Goal: Information Seeking & Learning: Learn about a topic

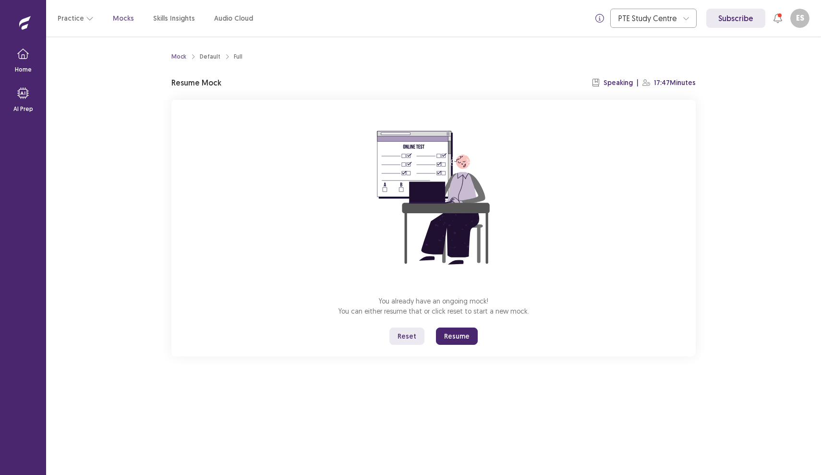
click at [456, 338] on button "Resume" at bounding box center [457, 335] width 42 height 17
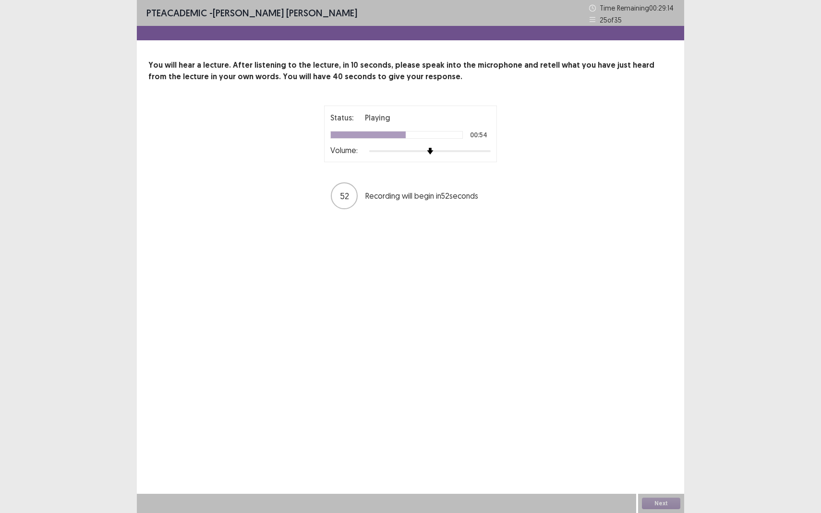
click at [507, 175] on div "Status: Playing 00:54 Volume: 52 Recording will begin in 52 seconds" at bounding box center [411, 158] width 240 height 105
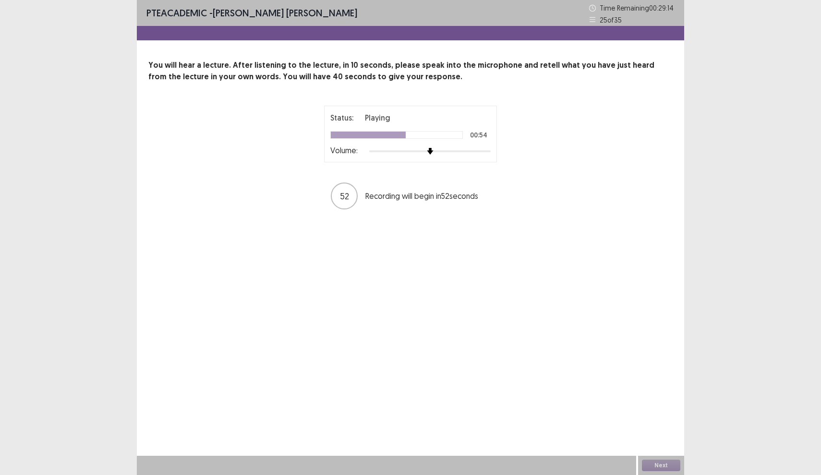
click at [570, 111] on div "Status: Playing 00:54 Volume: 52 Recording will begin in 52 seconds" at bounding box center [410, 158] width 524 height 105
click at [404, 92] on div "You will hear a lecture. After listening to the lecture, in 10 seconds, please …" at bounding box center [410, 135] width 547 height 151
click at [353, 153] on p "Volume:" at bounding box center [343, 151] width 27 height 12
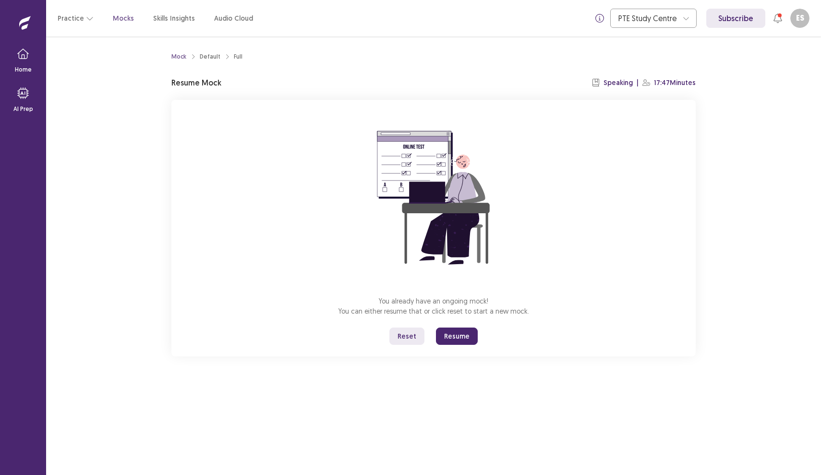
click at [459, 335] on button "Resume" at bounding box center [457, 335] width 42 height 17
click at [449, 336] on button "Resume" at bounding box center [457, 335] width 42 height 17
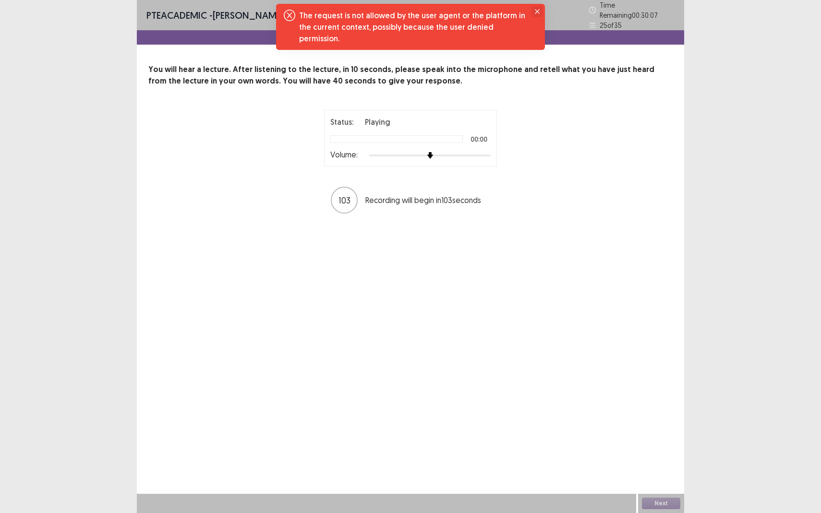
click at [535, 13] on icon "Close" at bounding box center [537, 11] width 5 height 5
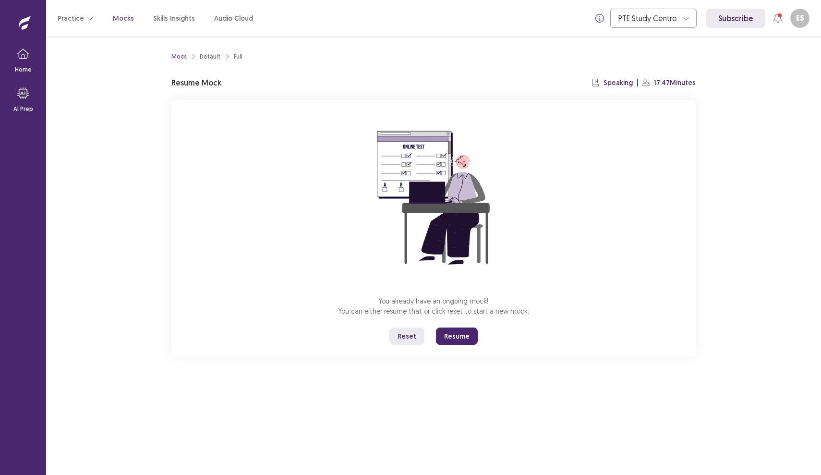
click at [405, 338] on button "Reset" at bounding box center [406, 335] width 35 height 17
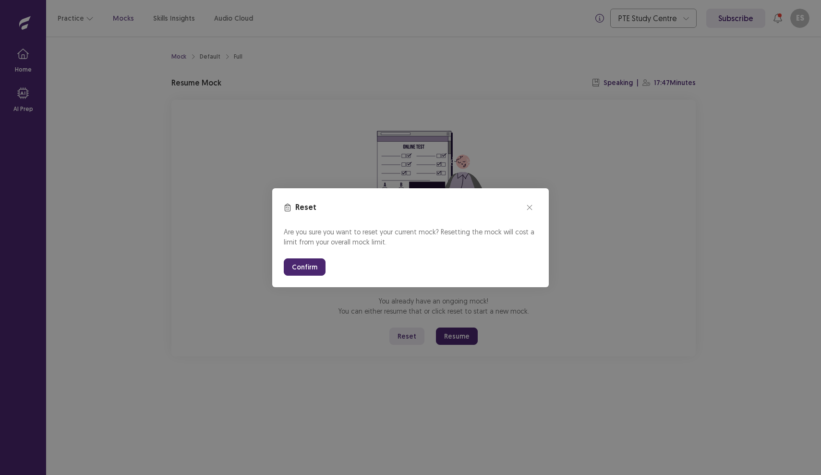
click at [309, 265] on button "Confirm" at bounding box center [305, 266] width 42 height 17
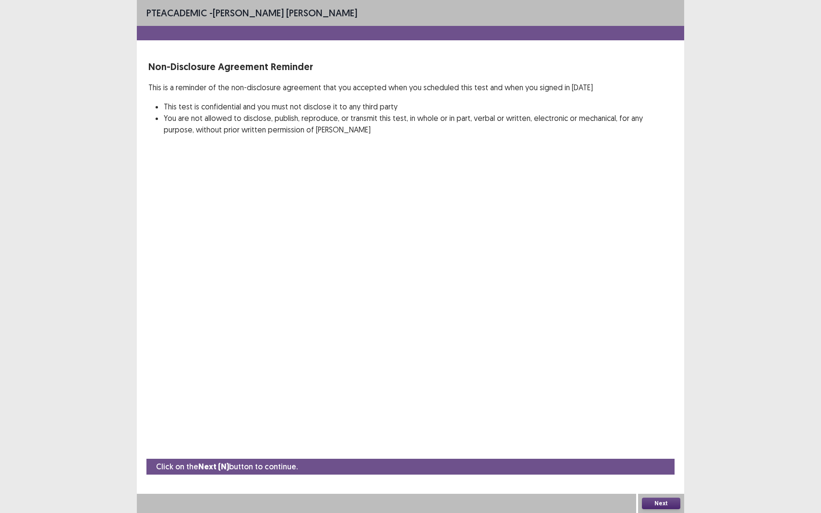
click at [665, 474] on button "Next" at bounding box center [661, 504] width 38 height 12
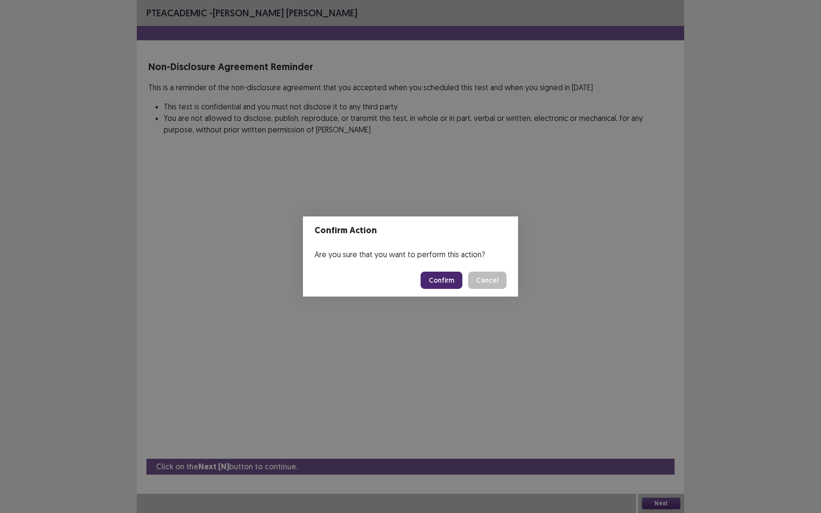
click at [444, 279] on button "Confirm" at bounding box center [442, 280] width 42 height 17
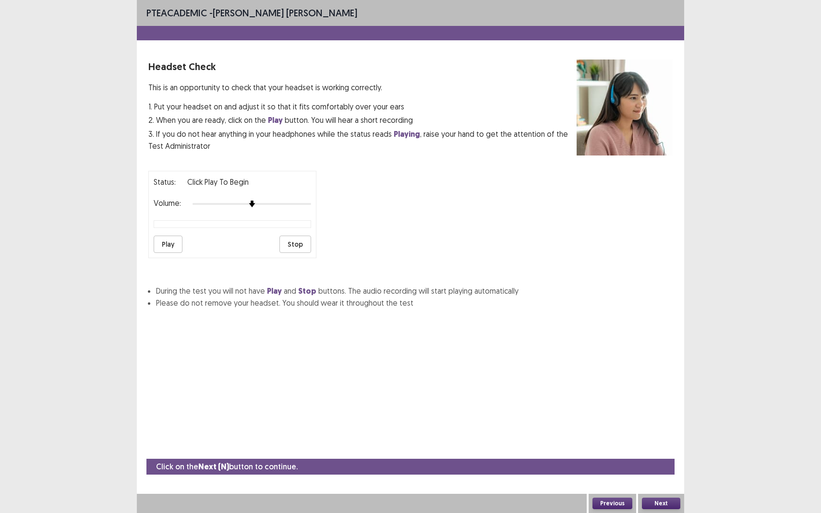
click at [664, 474] on button "Next" at bounding box center [661, 504] width 38 height 12
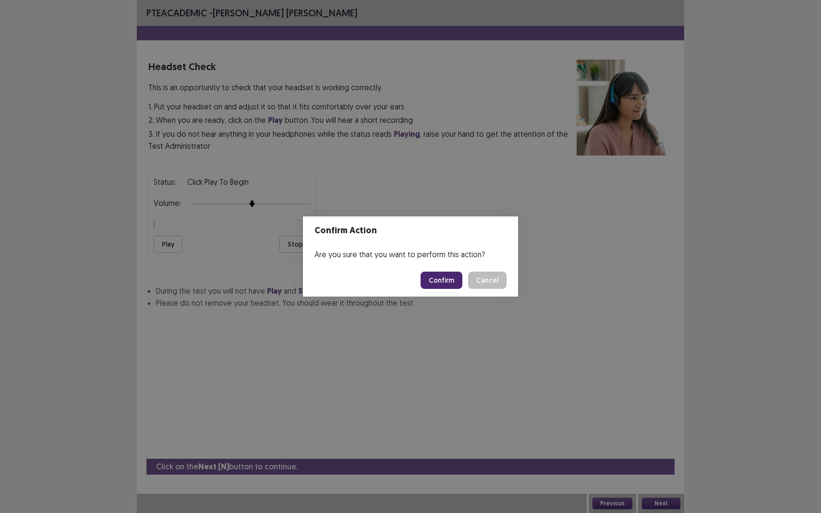
click at [448, 288] on button "Confirm" at bounding box center [442, 280] width 42 height 17
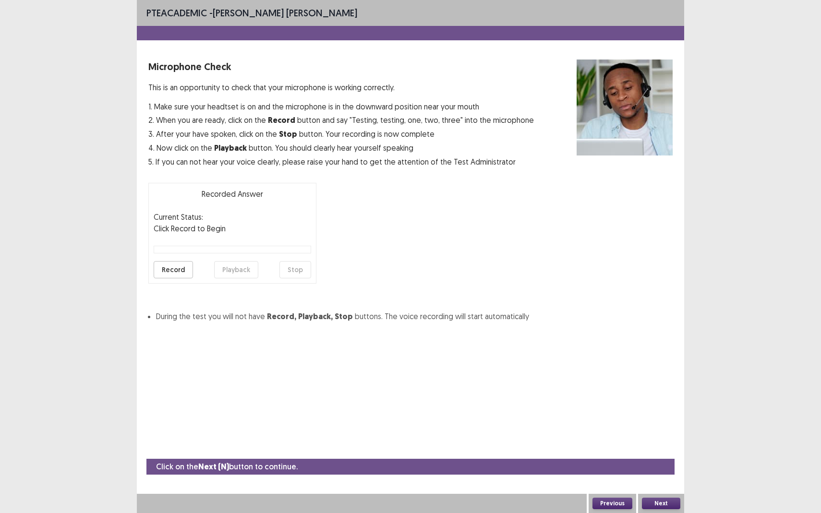
click at [654, 474] on button "Next" at bounding box center [661, 504] width 38 height 12
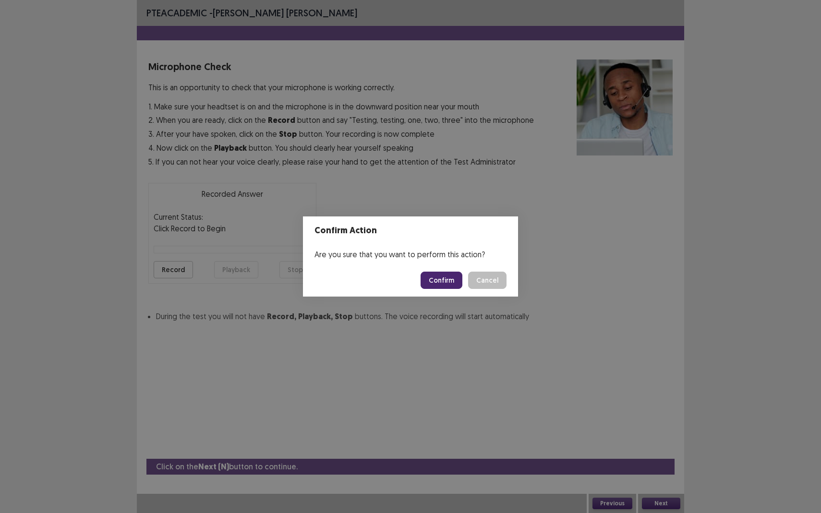
click at [438, 281] on button "Confirm" at bounding box center [442, 280] width 42 height 17
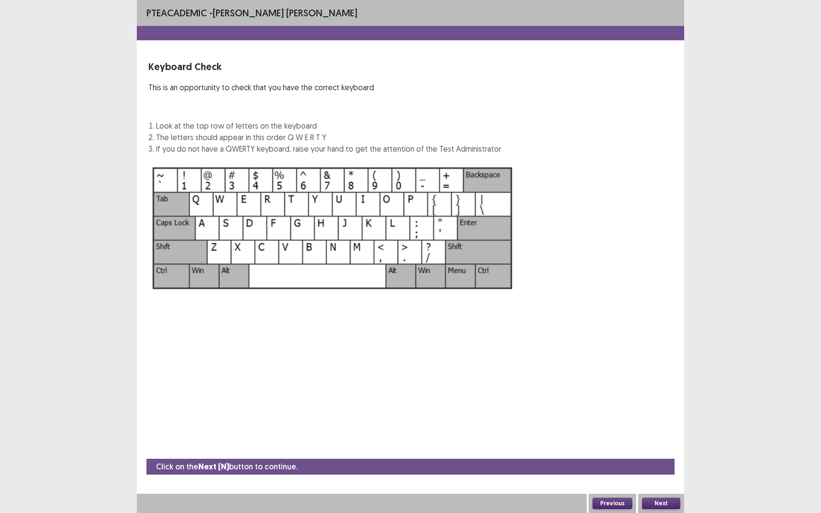
click at [662, 474] on button "Next" at bounding box center [661, 504] width 38 height 12
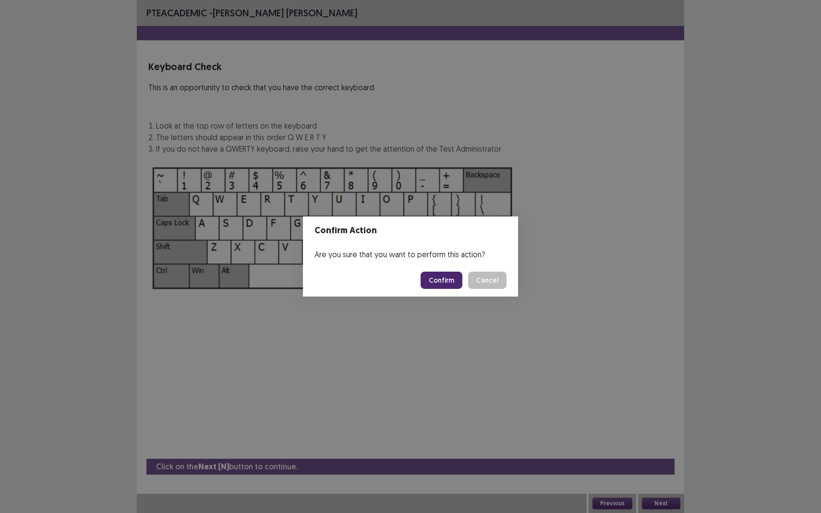
click at [445, 282] on button "Confirm" at bounding box center [442, 280] width 42 height 17
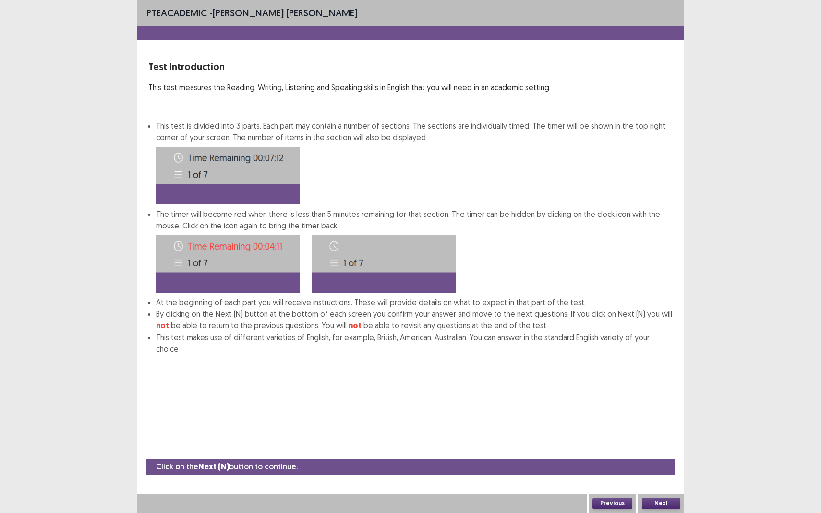
click at [657, 474] on button "Next" at bounding box center [661, 504] width 38 height 12
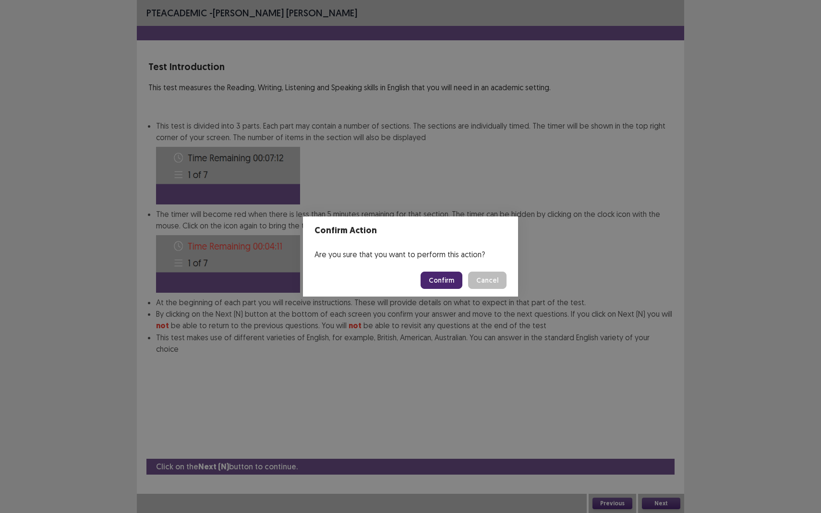
click at [449, 283] on button "Confirm" at bounding box center [442, 280] width 42 height 17
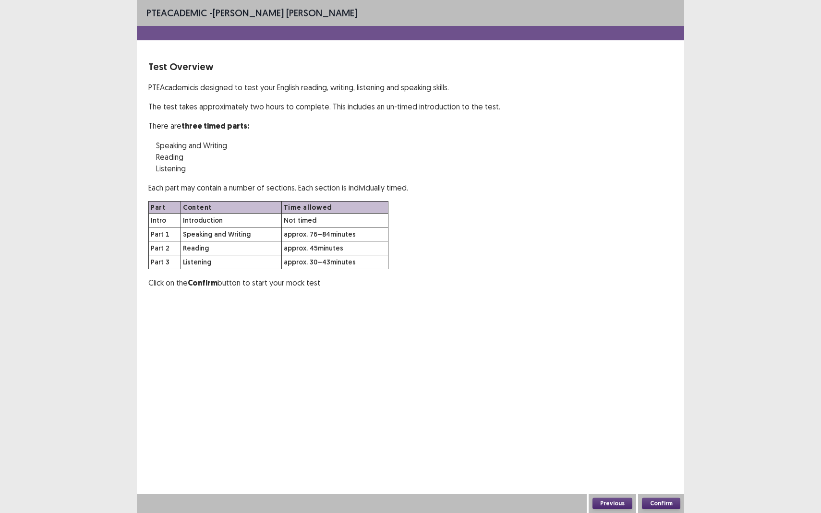
click at [652, 474] on button "Confirm" at bounding box center [661, 504] width 38 height 12
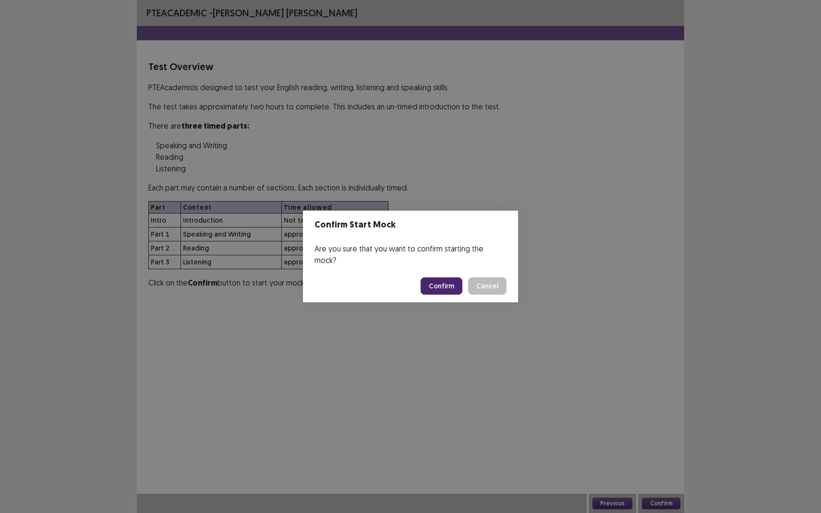
click at [443, 282] on button "Confirm" at bounding box center [442, 286] width 42 height 17
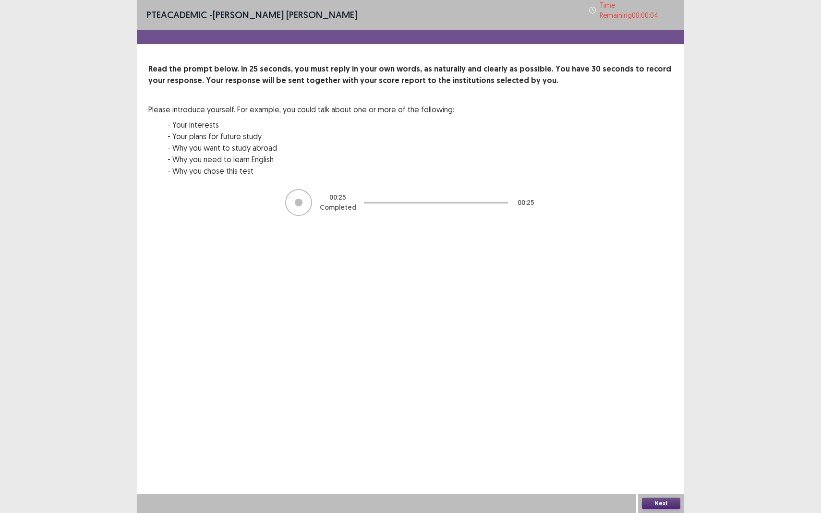
click at [669, 474] on button "Next" at bounding box center [661, 504] width 38 height 12
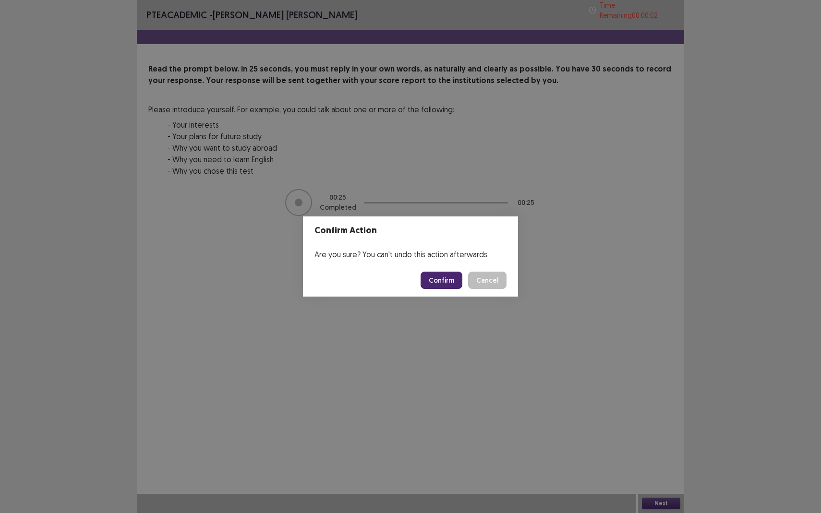
click at [437, 279] on button "Confirm" at bounding box center [442, 280] width 42 height 17
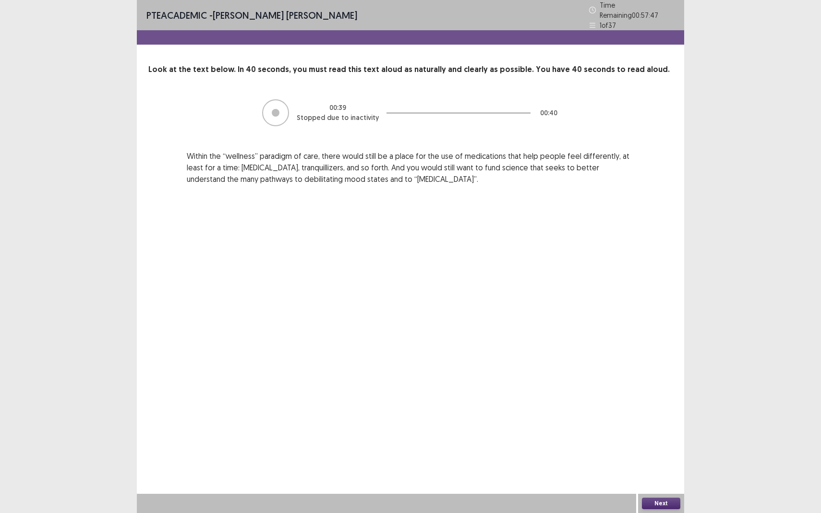
click at [661, 474] on button "Next" at bounding box center [661, 504] width 38 height 12
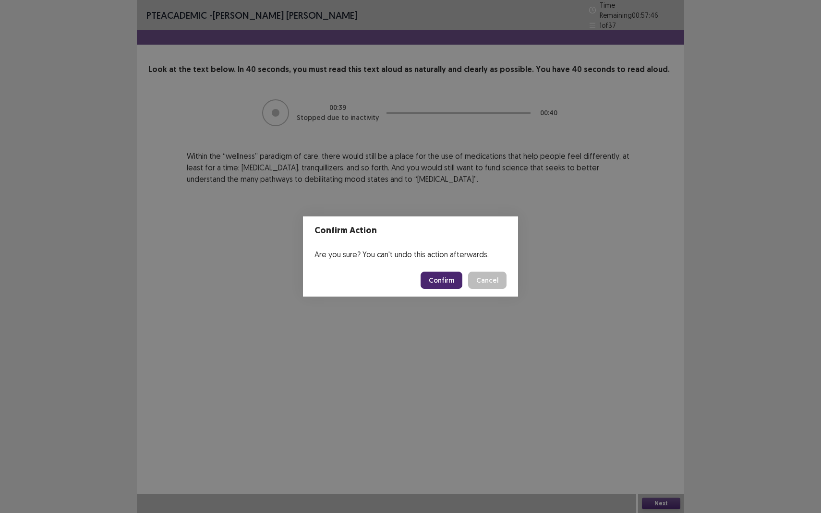
click at [438, 279] on button "Confirm" at bounding box center [442, 280] width 42 height 17
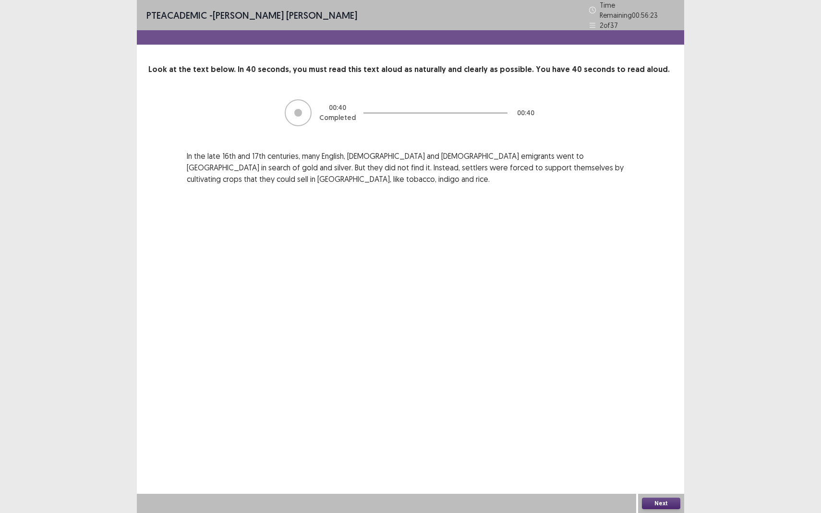
click at [659, 474] on div "Next" at bounding box center [661, 503] width 46 height 19
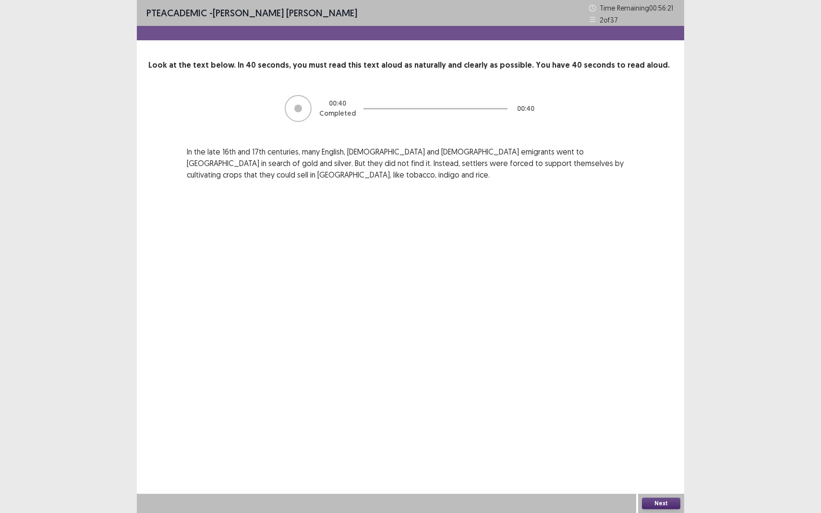
click at [662, 474] on button "Next" at bounding box center [661, 504] width 38 height 12
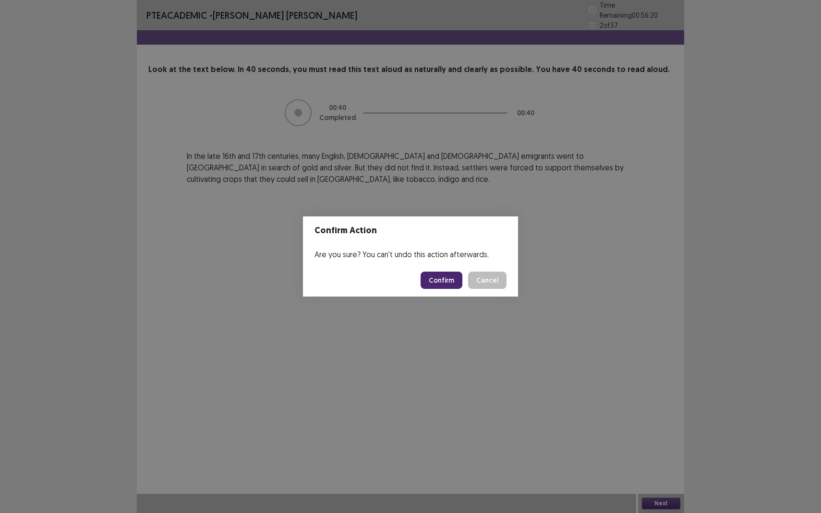
click at [443, 283] on button "Confirm" at bounding box center [442, 280] width 42 height 17
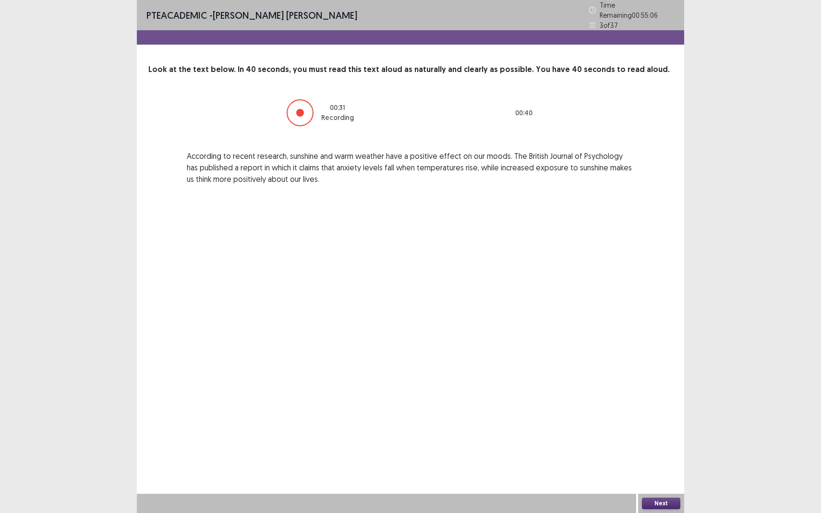
click at [668, 474] on button "Next" at bounding box center [661, 504] width 38 height 12
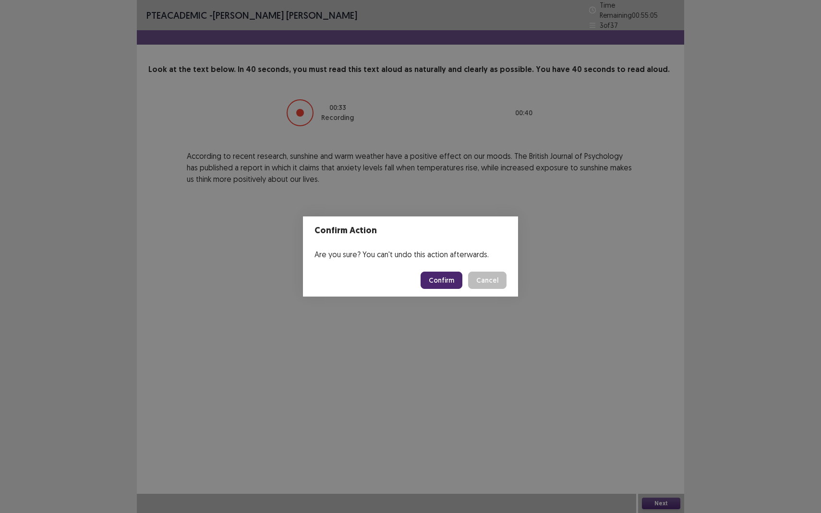
click at [441, 284] on button "Confirm" at bounding box center [442, 280] width 42 height 17
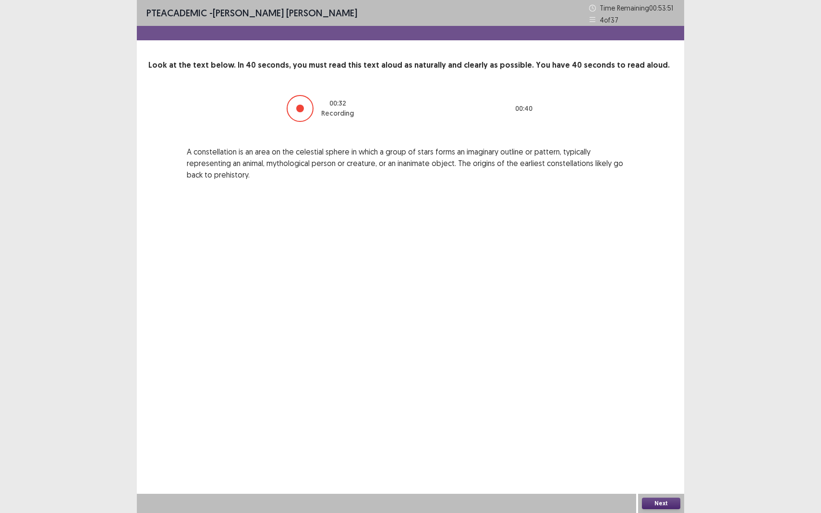
click at [655, 474] on button "Next" at bounding box center [661, 504] width 38 height 12
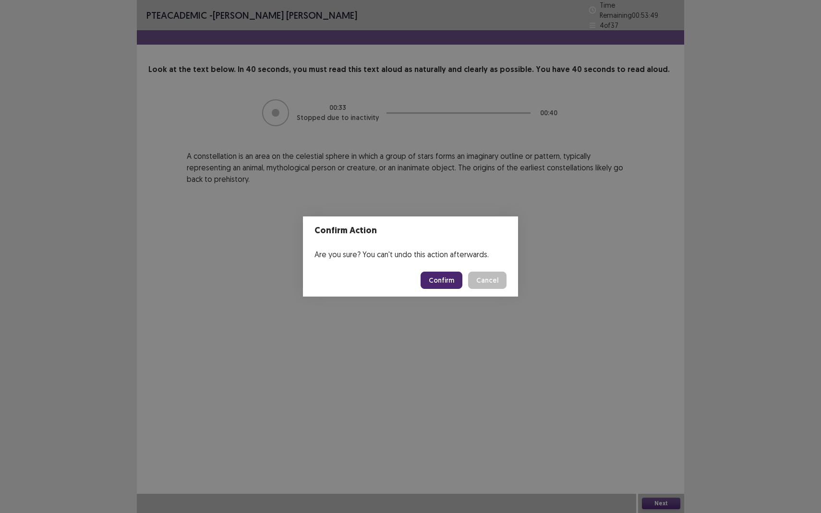
click at [435, 278] on button "Confirm" at bounding box center [442, 280] width 42 height 17
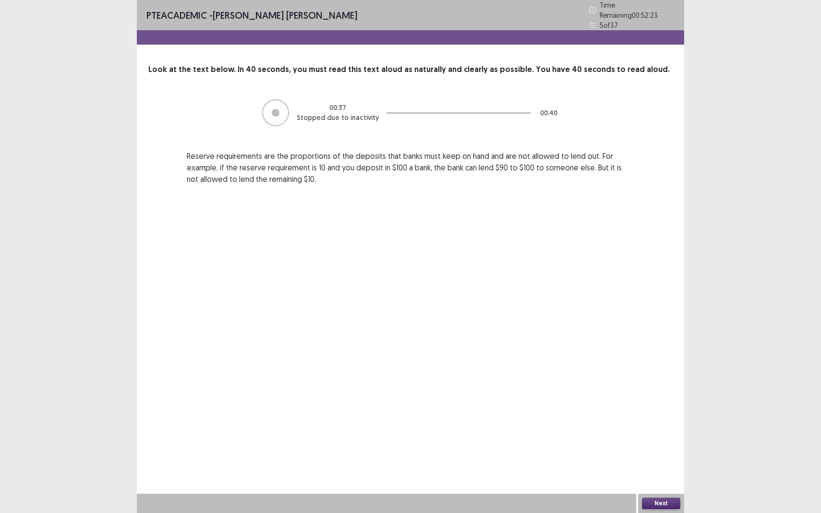
click at [663, 474] on button "Next" at bounding box center [661, 504] width 38 height 12
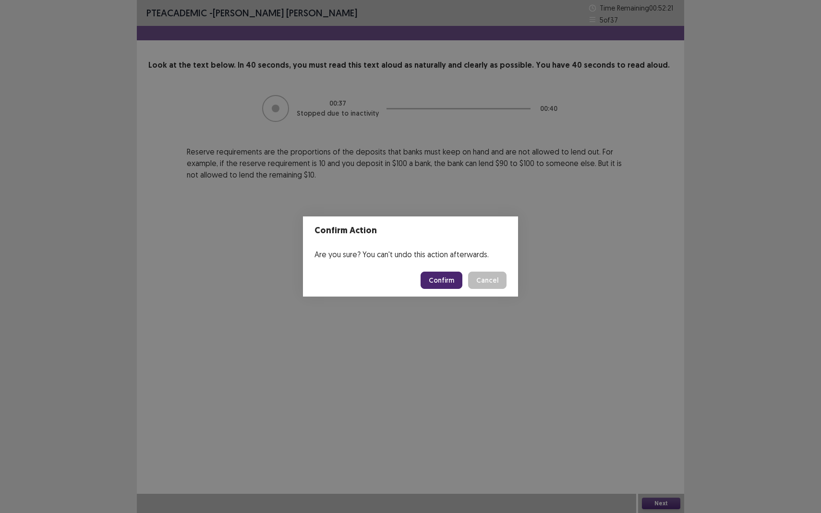
click at [445, 278] on button "Confirm" at bounding box center [442, 280] width 42 height 17
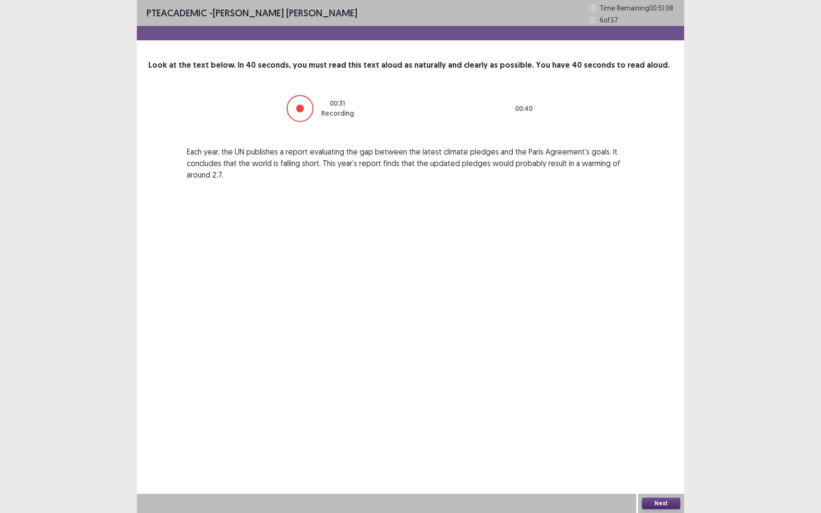
click at [664, 474] on button "Next" at bounding box center [661, 504] width 38 height 12
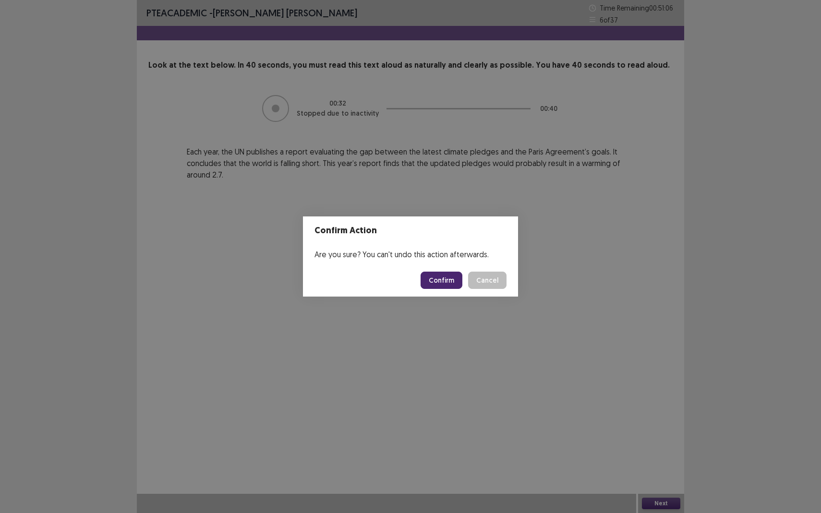
click at [443, 281] on button "Confirm" at bounding box center [442, 280] width 42 height 17
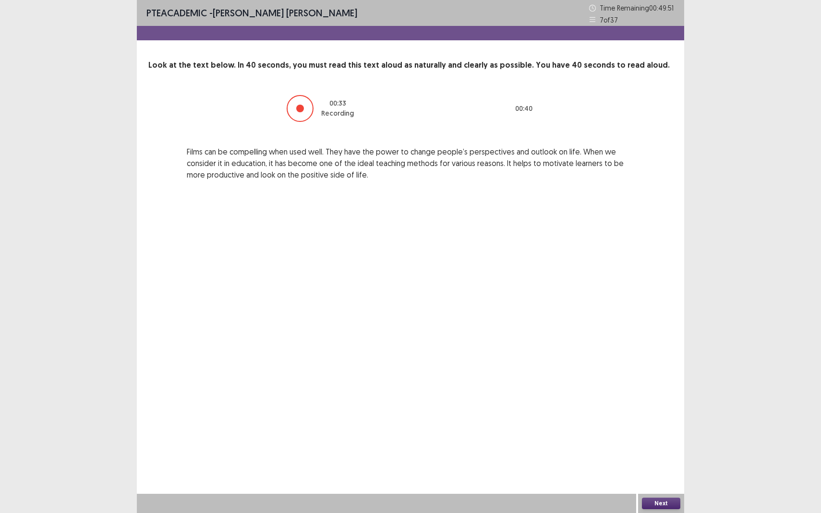
click at [667, 474] on button "Next" at bounding box center [661, 504] width 38 height 12
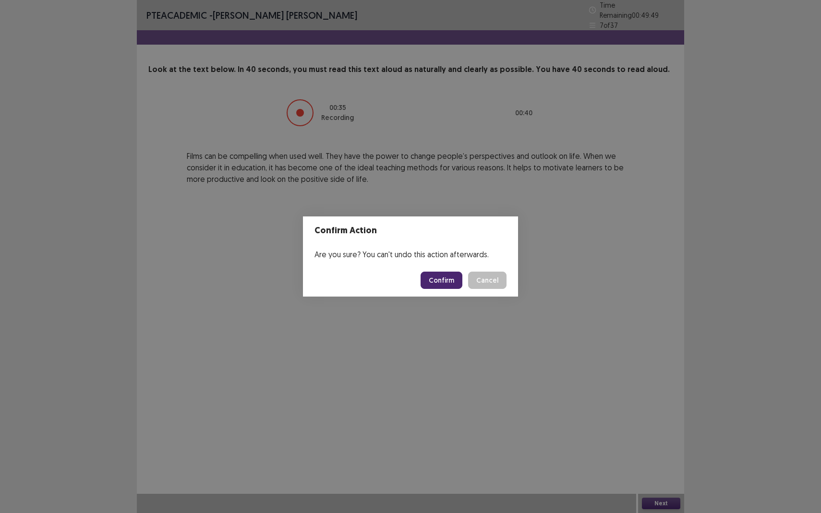
click at [433, 279] on button "Confirm" at bounding box center [442, 280] width 42 height 17
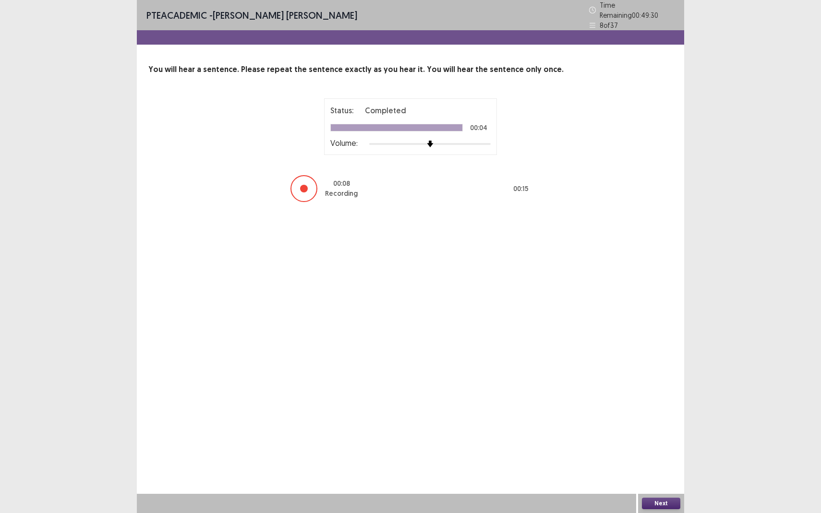
click at [678, 474] on button "Next" at bounding box center [661, 504] width 38 height 12
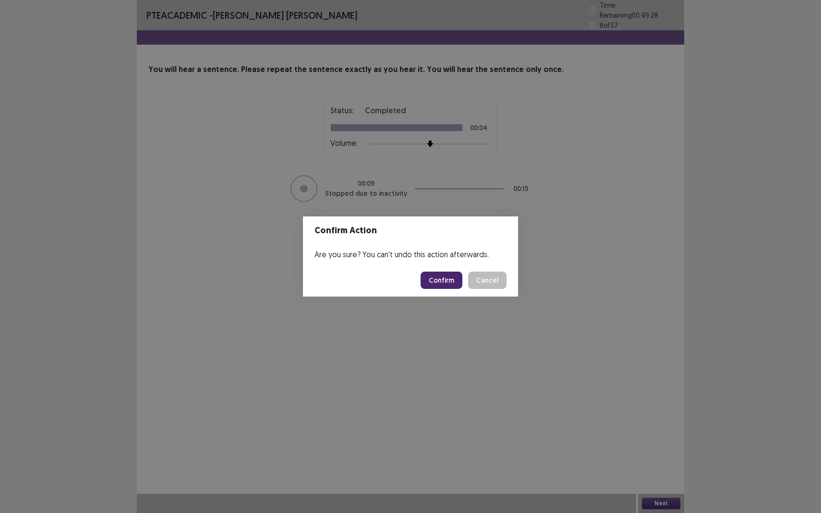
click at [452, 284] on button "Confirm" at bounding box center [442, 280] width 42 height 17
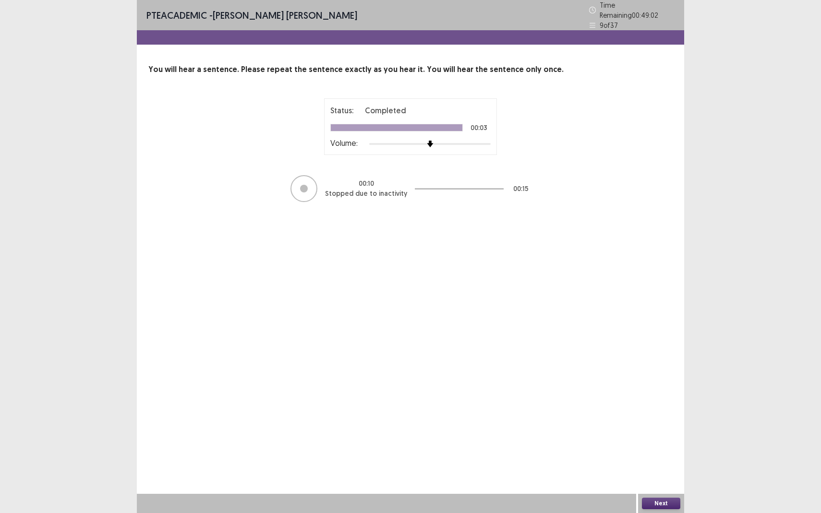
click at [666, 474] on button "Next" at bounding box center [661, 504] width 38 height 12
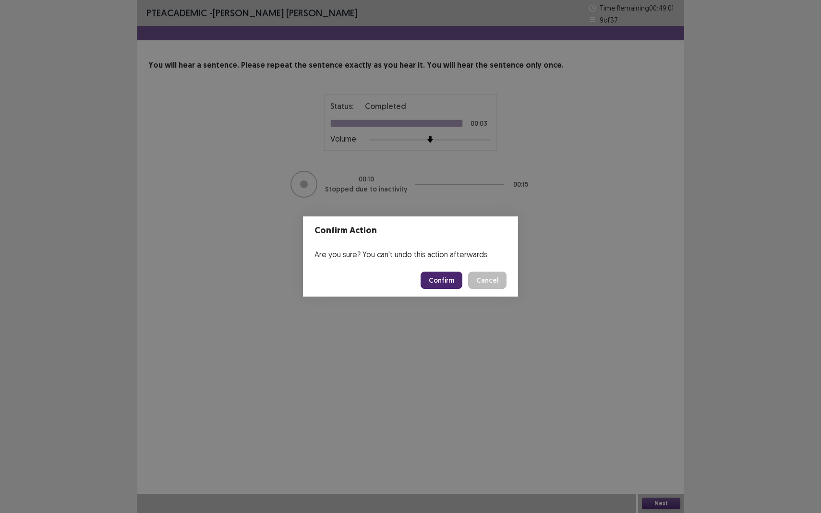
click at [452, 282] on button "Confirm" at bounding box center [442, 280] width 42 height 17
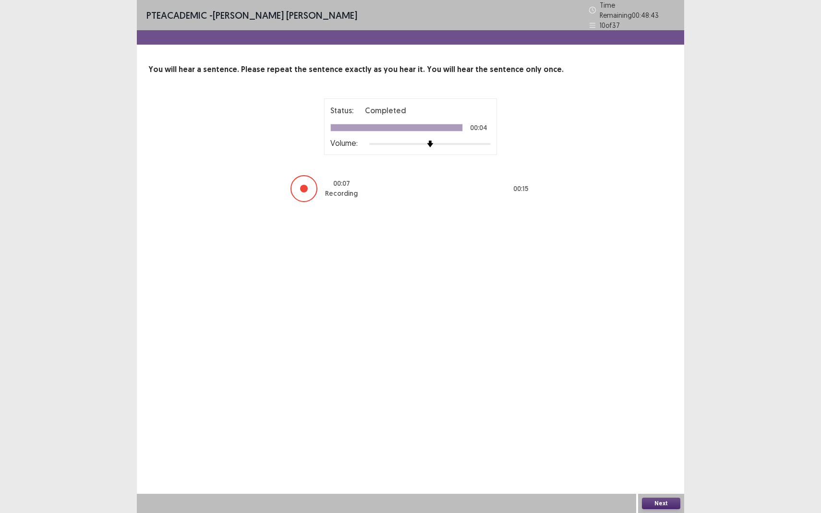
click at [664, 474] on button "Next" at bounding box center [661, 504] width 38 height 12
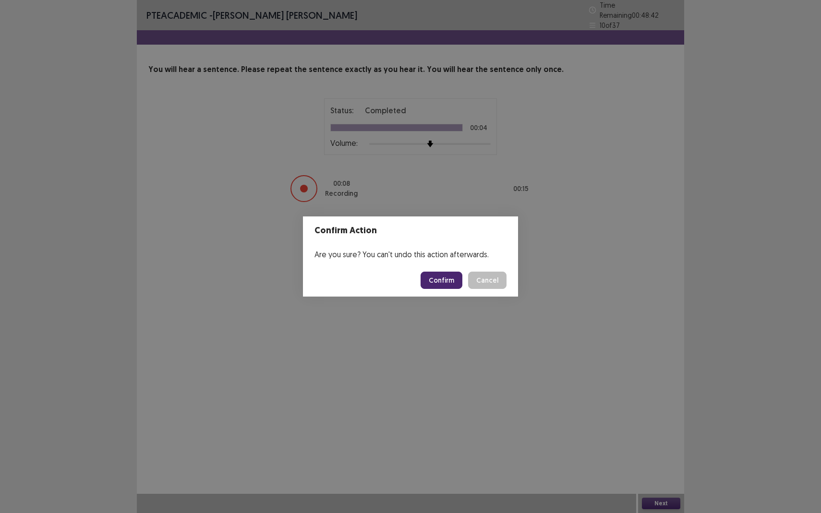
click at [451, 284] on button "Confirm" at bounding box center [442, 280] width 42 height 17
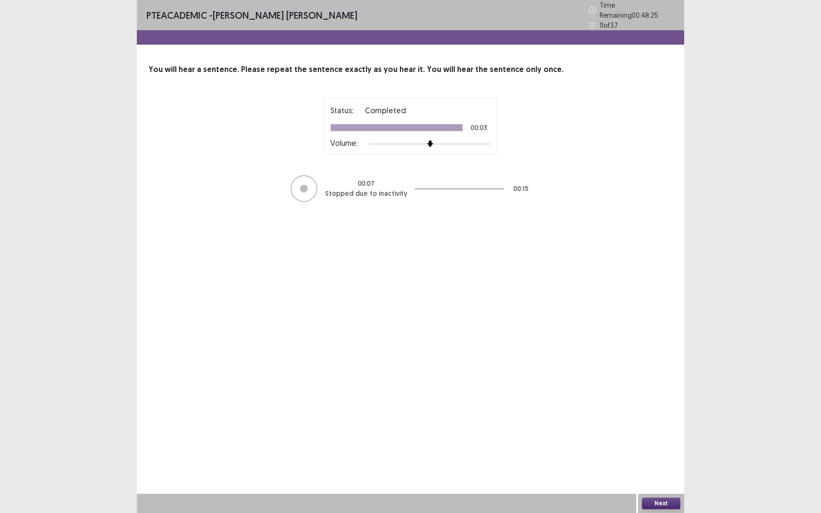
click at [661, 474] on button "Next" at bounding box center [661, 504] width 38 height 12
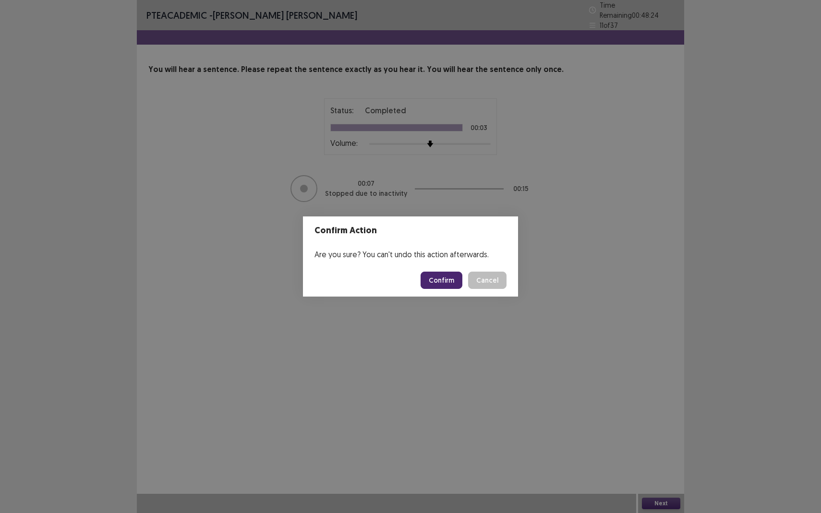
click at [435, 274] on button "Confirm" at bounding box center [442, 280] width 42 height 17
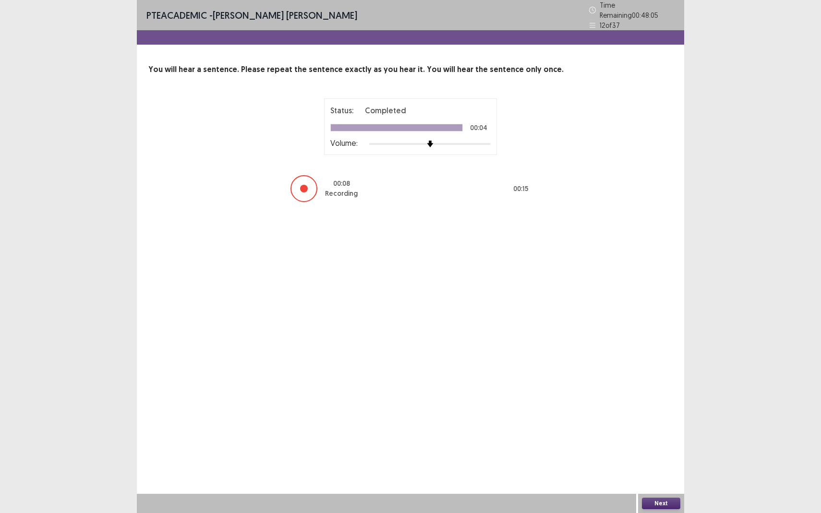
click at [655, 474] on button "Next" at bounding box center [661, 504] width 38 height 12
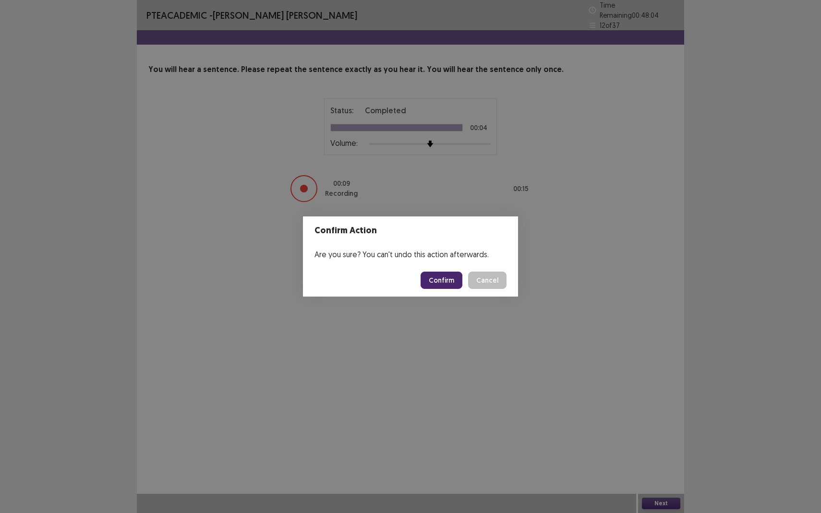
click at [451, 276] on button "Confirm" at bounding box center [442, 280] width 42 height 17
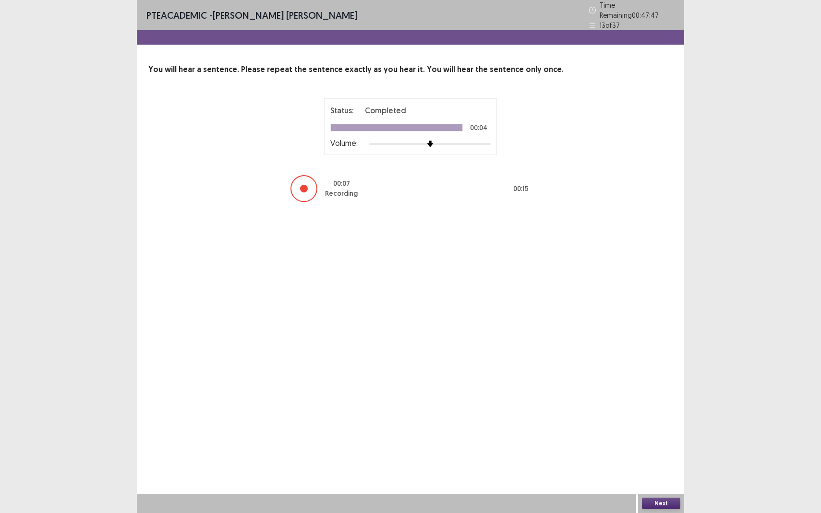
click at [666, 474] on button "Next" at bounding box center [661, 504] width 38 height 12
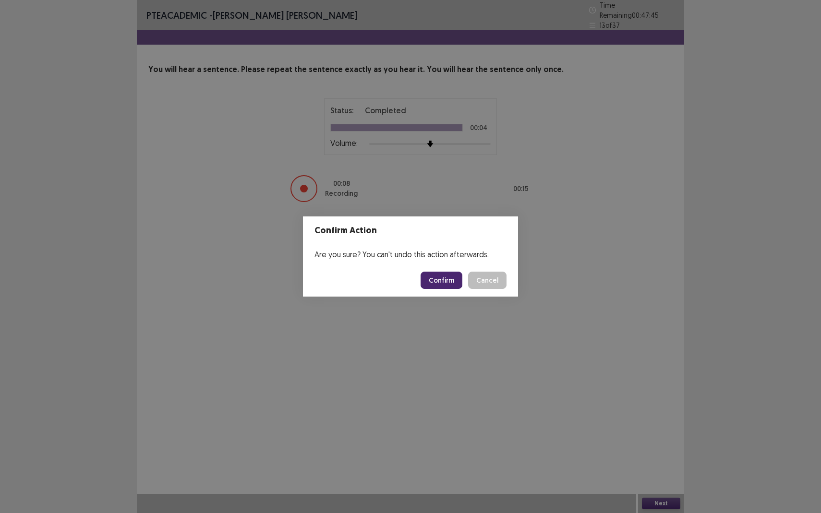
click at [439, 282] on button "Confirm" at bounding box center [442, 280] width 42 height 17
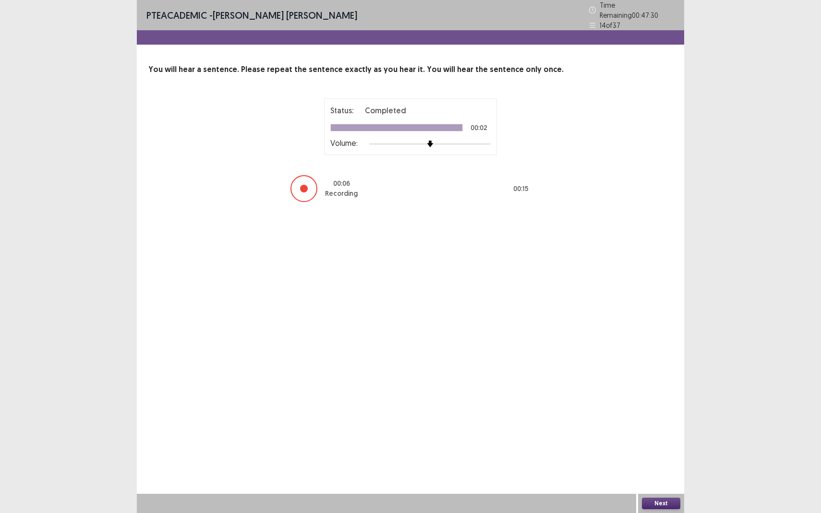
click at [663, 474] on button "Next" at bounding box center [661, 504] width 38 height 12
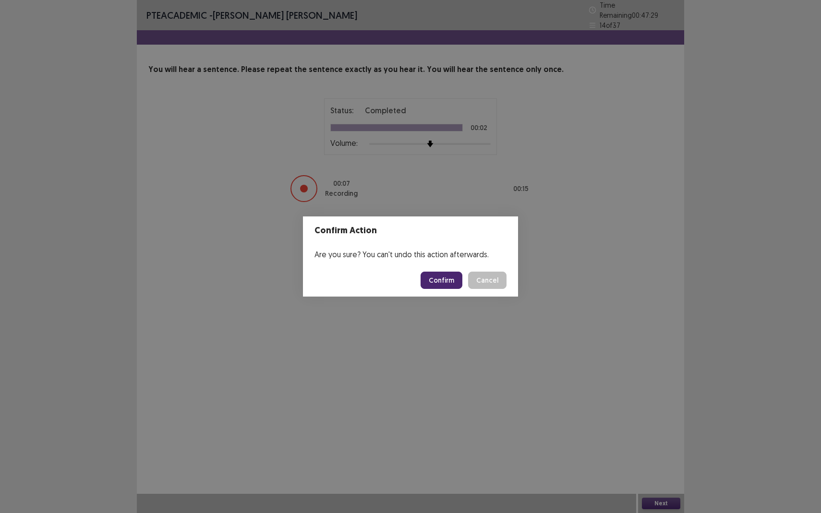
click at [449, 278] on button "Confirm" at bounding box center [442, 280] width 42 height 17
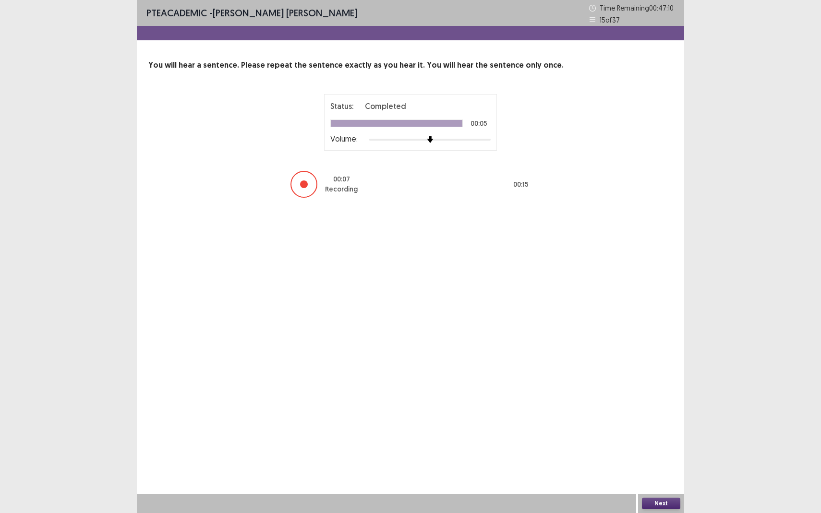
click at [662, 474] on button "Next" at bounding box center [661, 504] width 38 height 12
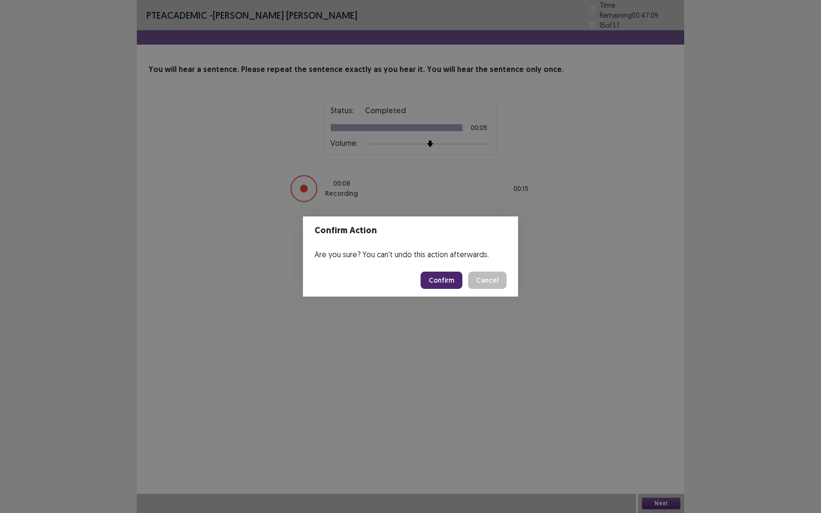
click at [438, 281] on button "Confirm" at bounding box center [442, 280] width 42 height 17
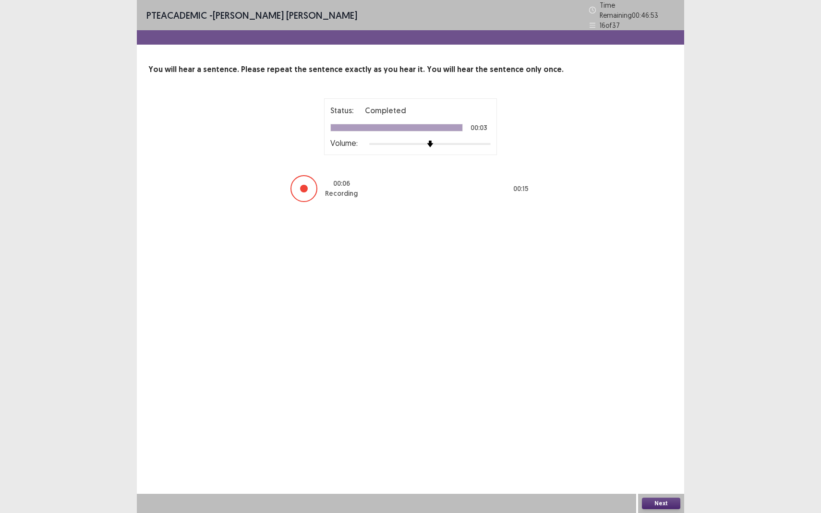
click at [663, 474] on button "Next" at bounding box center [661, 504] width 38 height 12
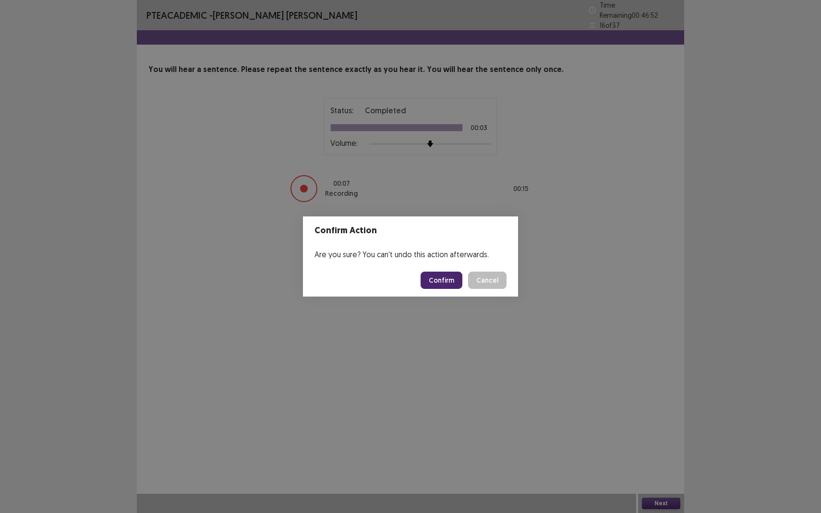
click at [450, 282] on button "Confirm" at bounding box center [442, 280] width 42 height 17
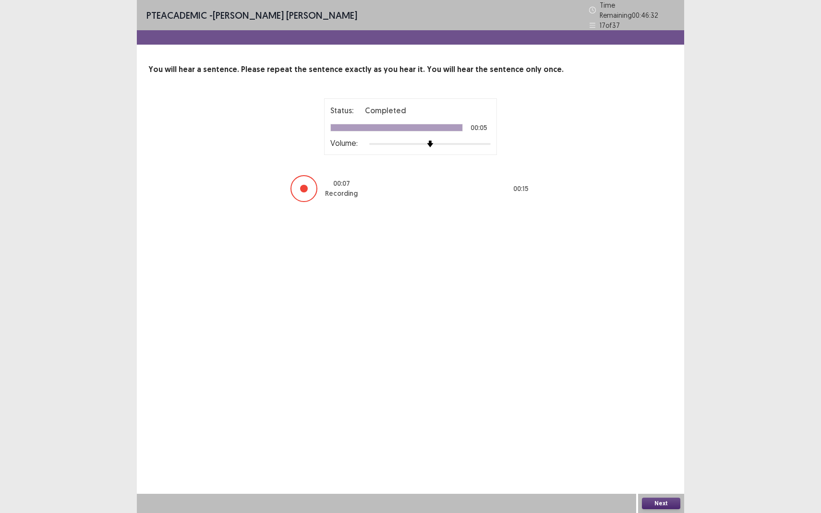
click at [658, 474] on button "Next" at bounding box center [661, 504] width 38 height 12
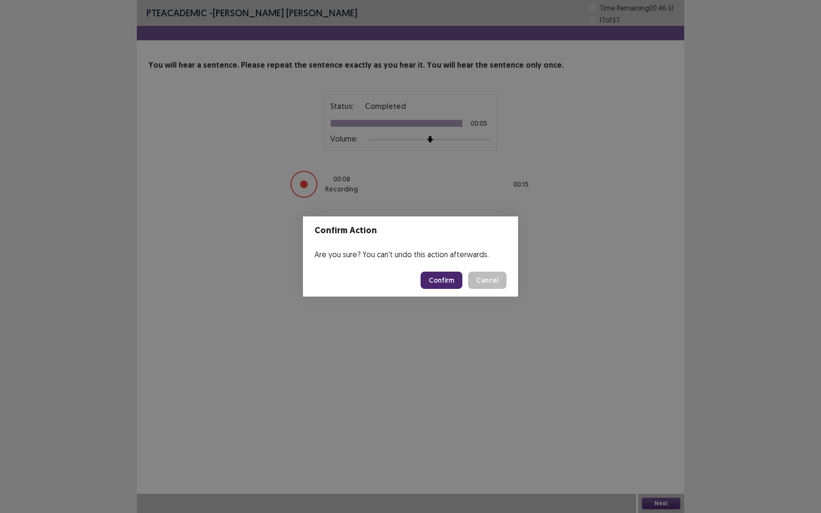
click at [446, 280] on button "Confirm" at bounding box center [442, 280] width 42 height 17
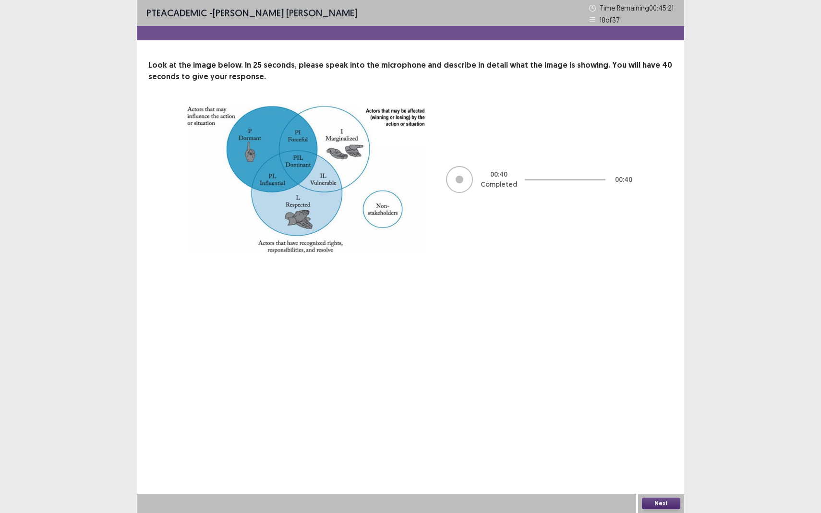
click at [655, 474] on button "Next" at bounding box center [661, 504] width 38 height 12
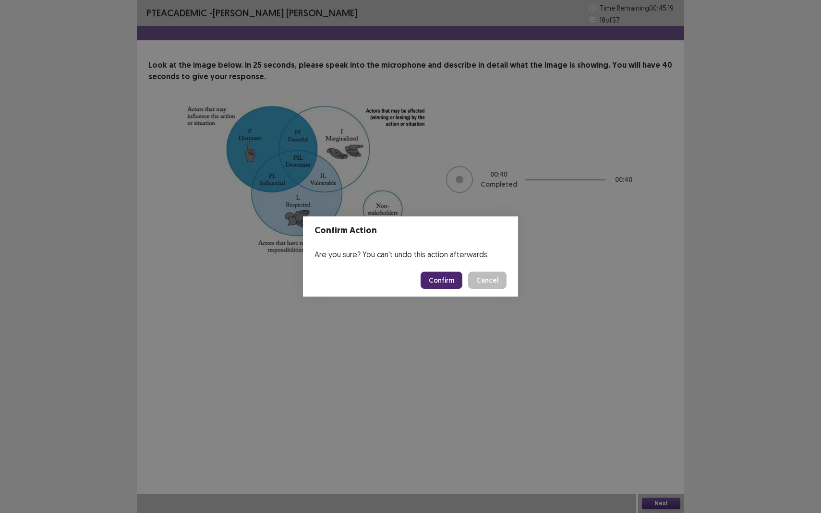
click at [448, 280] on button "Confirm" at bounding box center [442, 280] width 42 height 17
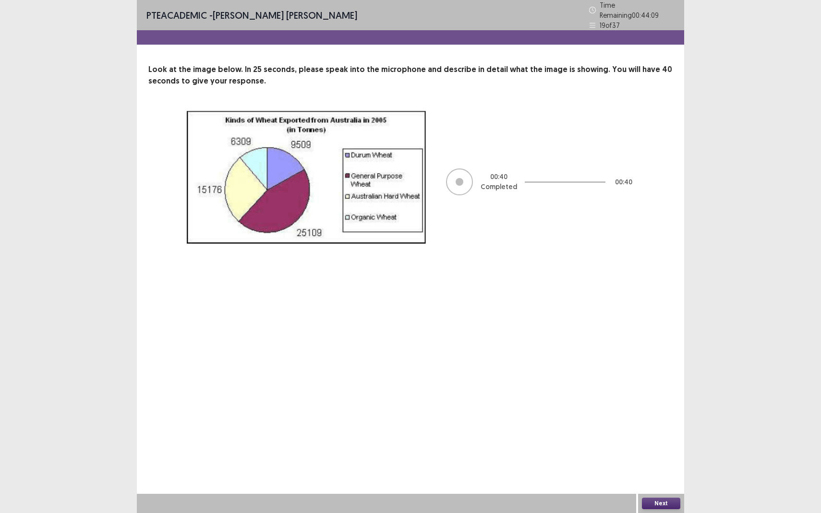
click at [658, 474] on button "Next" at bounding box center [661, 504] width 38 height 12
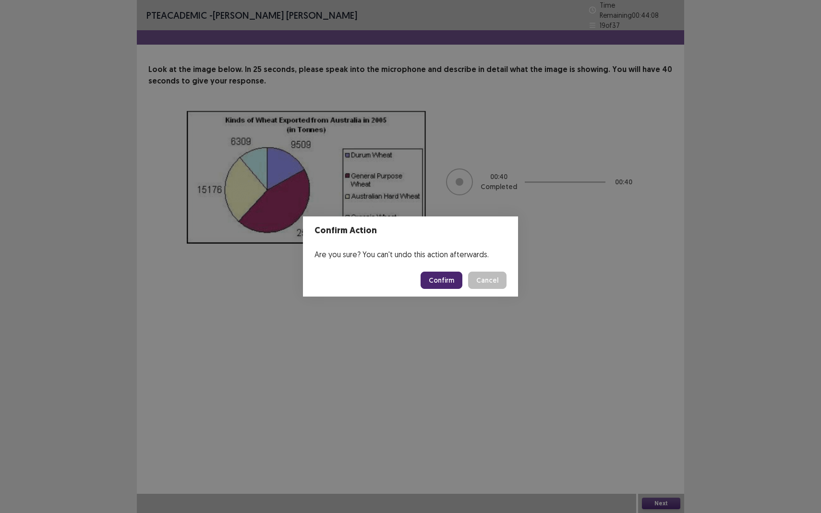
click at [445, 276] on button "Confirm" at bounding box center [442, 280] width 42 height 17
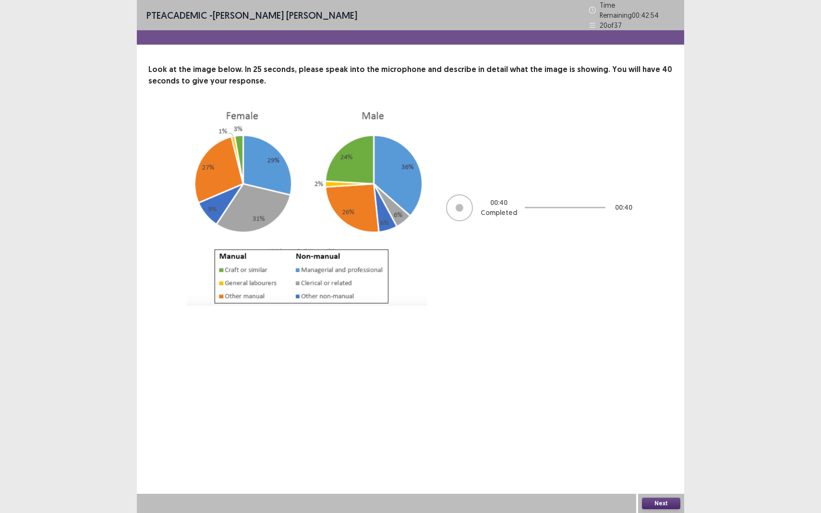
click at [659, 474] on button "Next" at bounding box center [661, 504] width 38 height 12
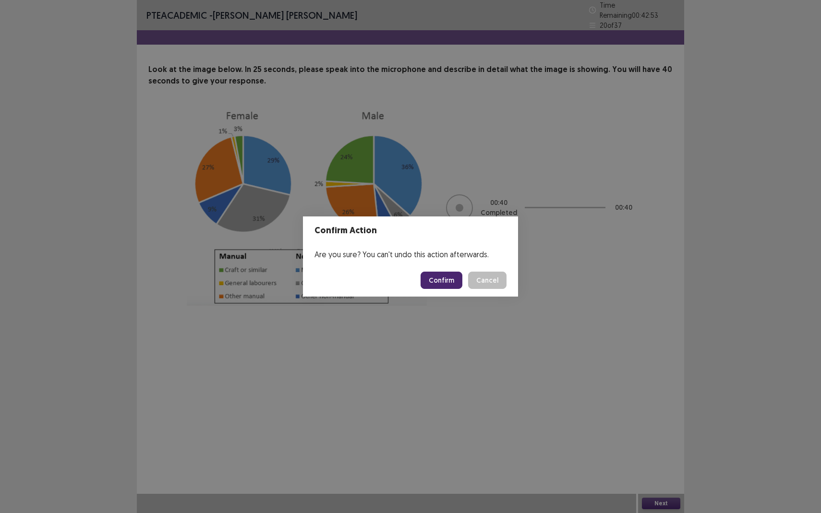
click at [436, 278] on button "Confirm" at bounding box center [442, 280] width 42 height 17
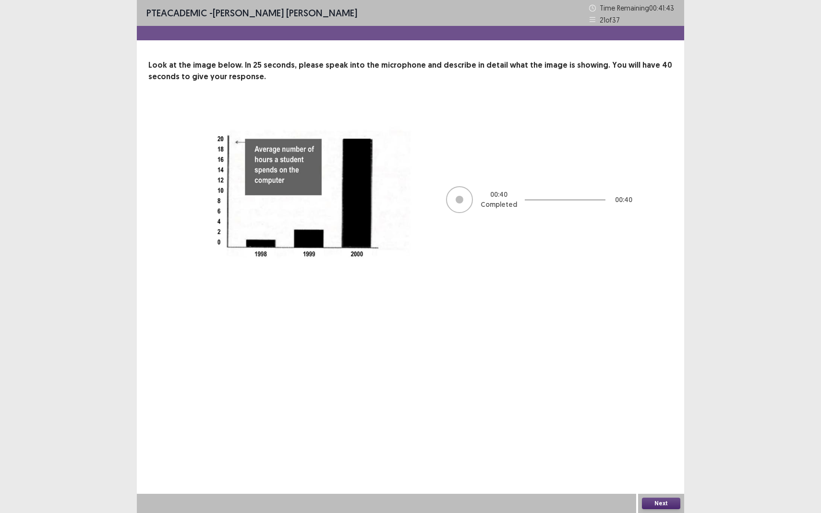
click at [668, 474] on button "Next" at bounding box center [661, 504] width 38 height 12
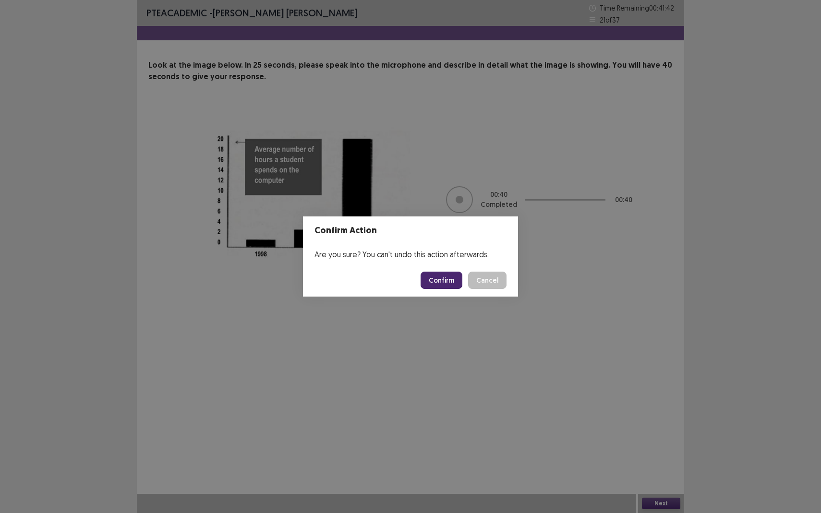
click at [447, 278] on button "Confirm" at bounding box center [442, 280] width 42 height 17
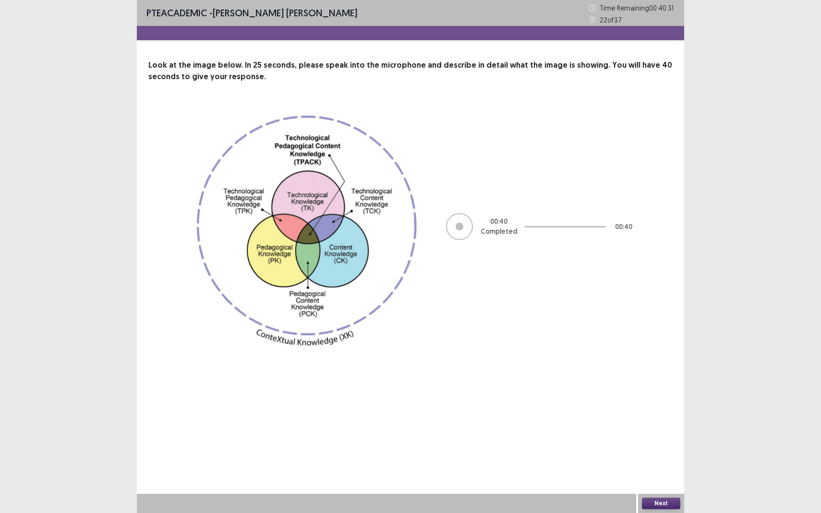
click at [660, 474] on button "Next" at bounding box center [661, 504] width 38 height 12
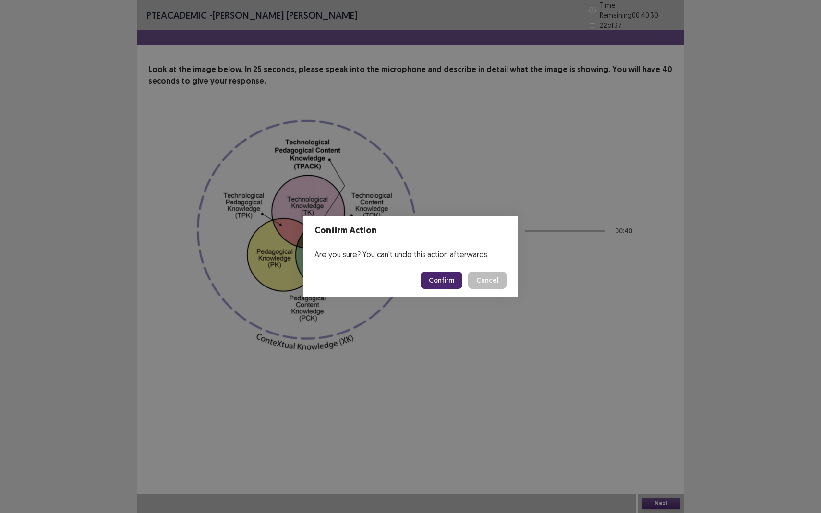
click at [447, 279] on button "Confirm" at bounding box center [442, 280] width 42 height 17
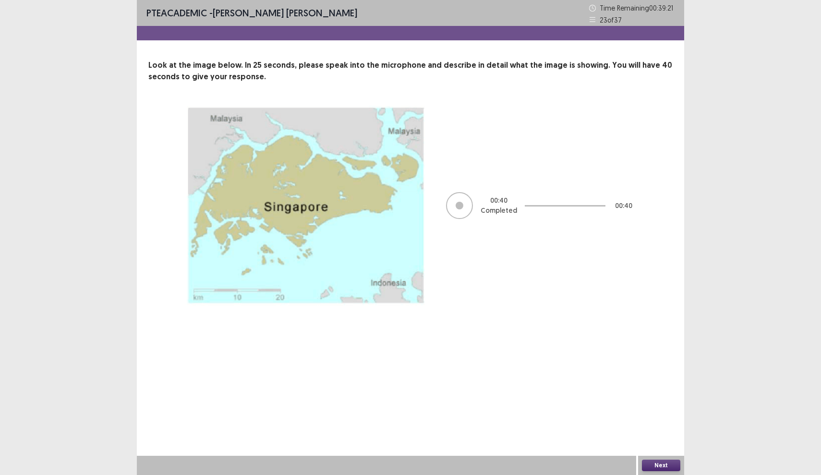
click at [668, 464] on button "Next" at bounding box center [661, 466] width 38 height 12
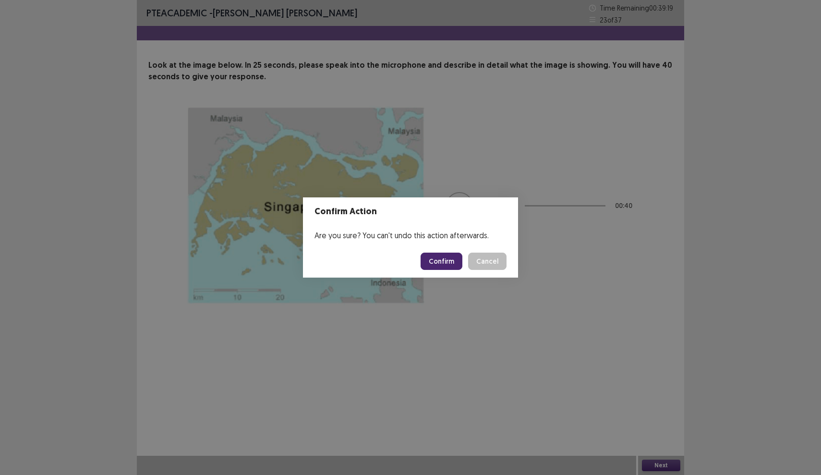
click at [443, 261] on button "Confirm" at bounding box center [442, 261] width 42 height 17
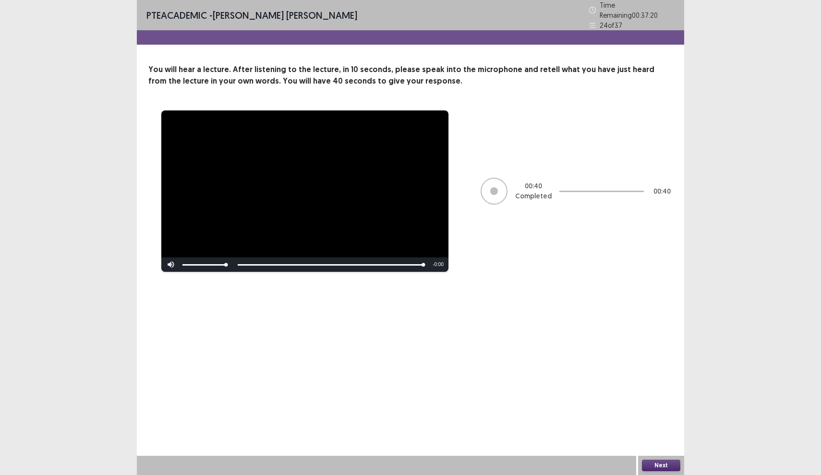
click at [666, 467] on button "Next" at bounding box center [661, 466] width 38 height 12
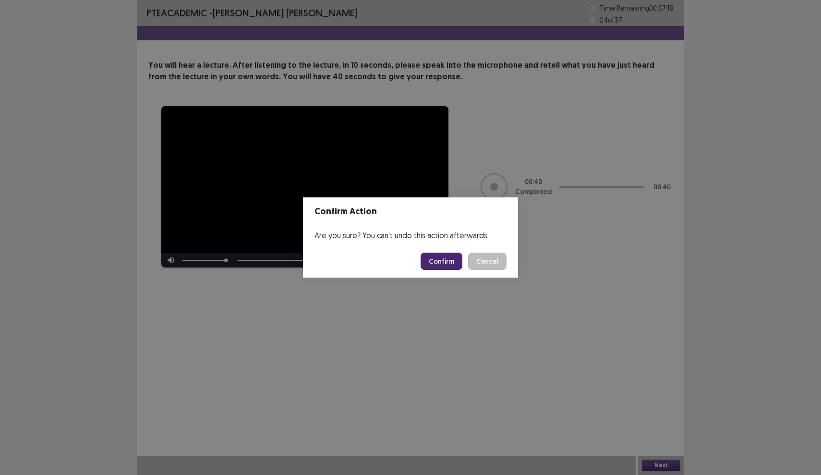
click at [447, 265] on button "Confirm" at bounding box center [442, 261] width 42 height 17
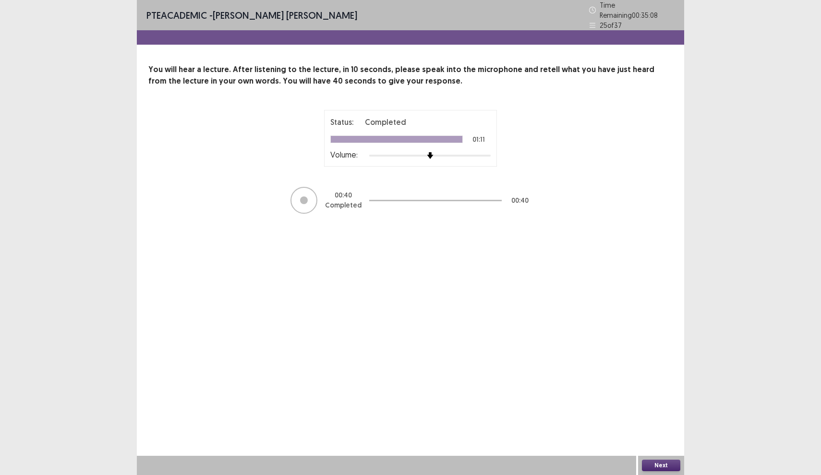
click at [652, 468] on button "Next" at bounding box center [661, 466] width 38 height 12
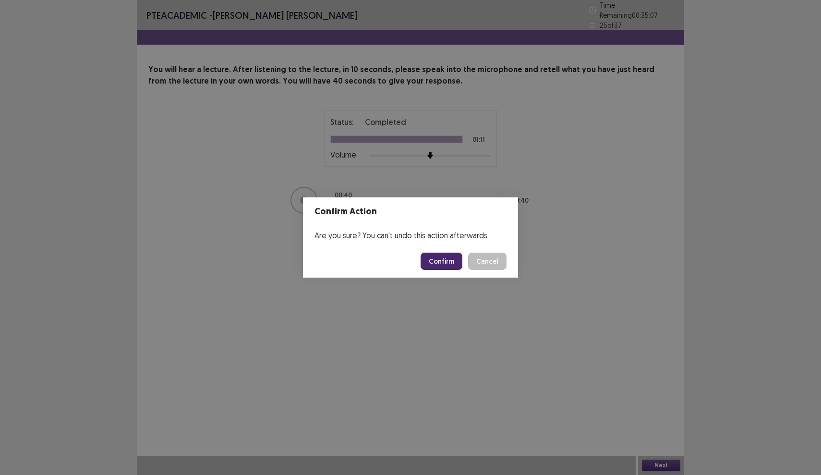
click at [447, 264] on button "Confirm" at bounding box center [442, 261] width 42 height 17
